Goal: Task Accomplishment & Management: Use online tool/utility

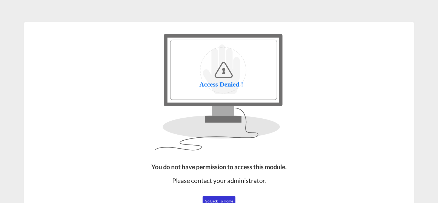
click at [221, 196] on button "Go Back to Home" at bounding box center [219, 201] width 33 height 10
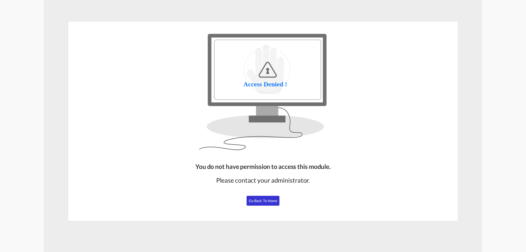
click at [272, 204] on button "Go Back to Home" at bounding box center [263, 201] width 33 height 10
